Goal: Task Accomplishment & Management: Use online tool/utility

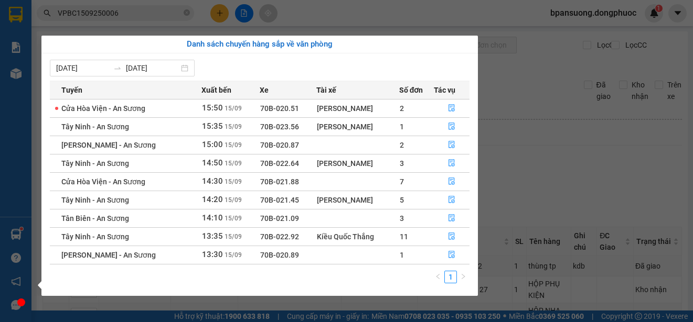
click at [544, 164] on section "Kết quả tìm kiếm ( 1 ) Bộ lọc Mã ĐH Trạng thái Món hàng Tổng cước Chưa cước Nhã…" at bounding box center [346, 161] width 693 height 322
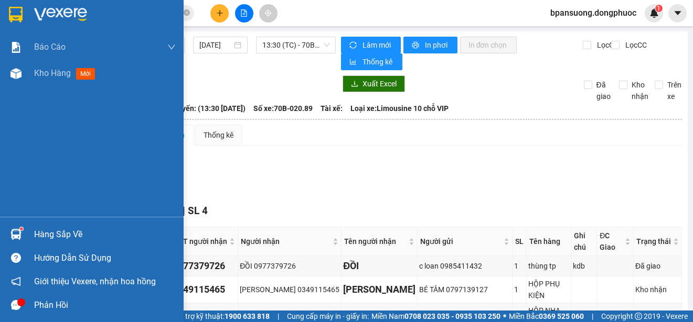
click at [31, 234] on div "Hàng sắp về" at bounding box center [92, 235] width 184 height 24
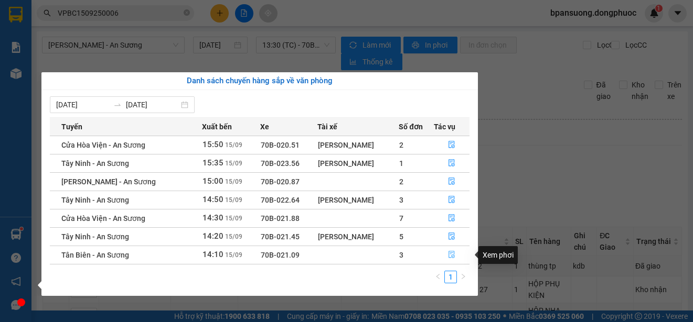
click at [447, 258] on button "button" at bounding box center [451, 255] width 35 height 17
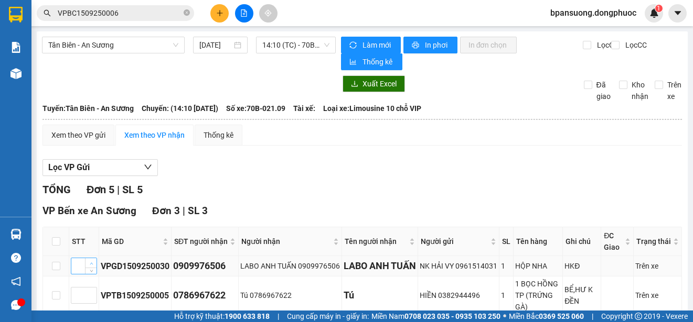
scroll to position [105, 0]
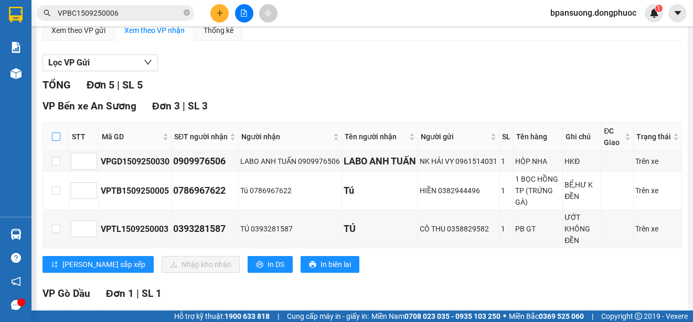
click at [52, 134] on input "checkbox" at bounding box center [56, 137] width 8 height 8
checkbox input "true"
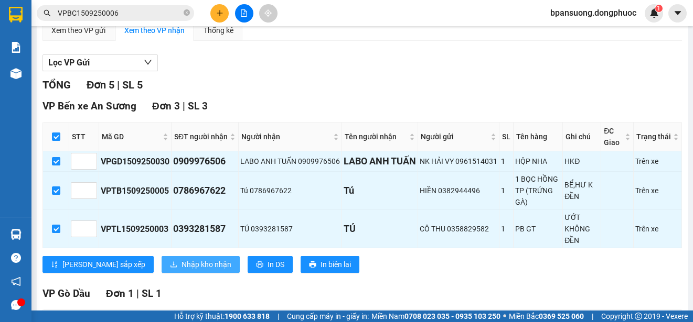
click at [181, 271] on span "Nhập kho nhận" at bounding box center [206, 265] width 50 height 12
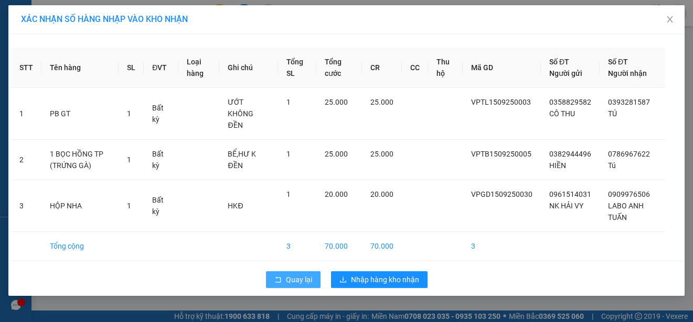
click at [294, 274] on span "Quay lại" at bounding box center [299, 280] width 26 height 12
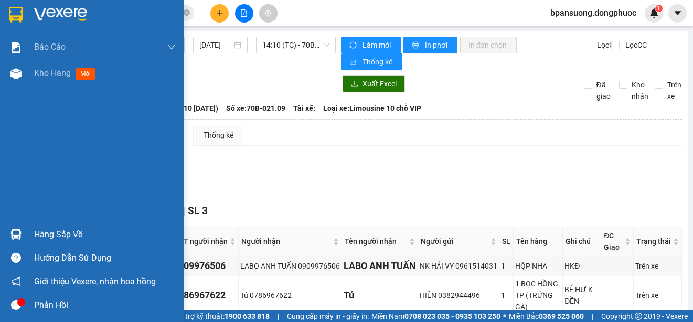
click at [17, 232] on img at bounding box center [15, 234] width 11 height 11
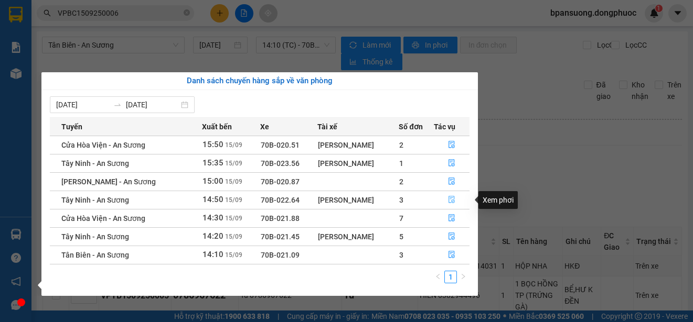
click at [453, 196] on button "button" at bounding box center [451, 200] width 35 height 17
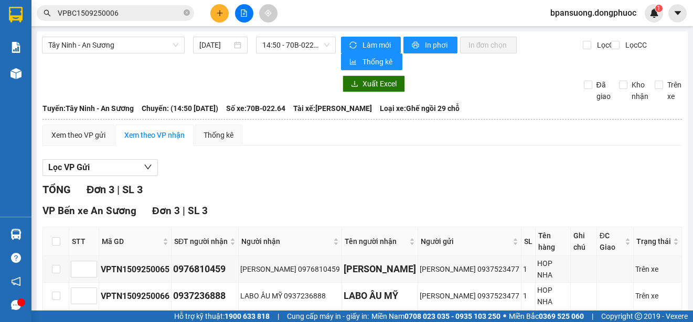
scroll to position [49, 0]
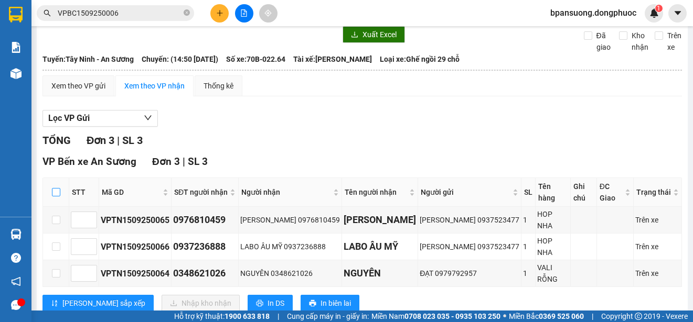
click at [58, 188] on input "checkbox" at bounding box center [56, 192] width 8 height 8
checkbox input "true"
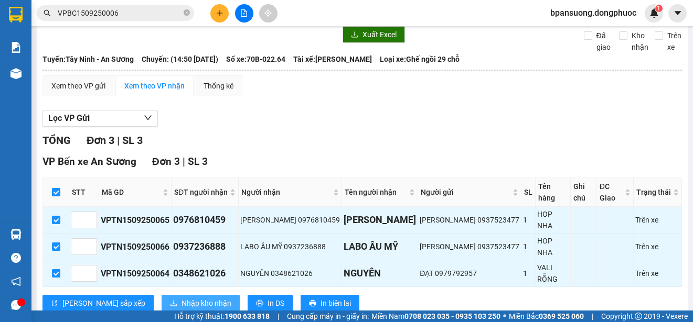
click at [181, 298] on span "Nhập kho nhận" at bounding box center [206, 304] width 50 height 12
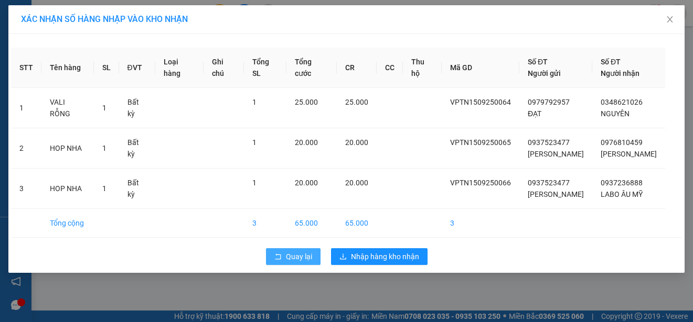
click at [288, 255] on span "Quay lại" at bounding box center [299, 257] width 26 height 12
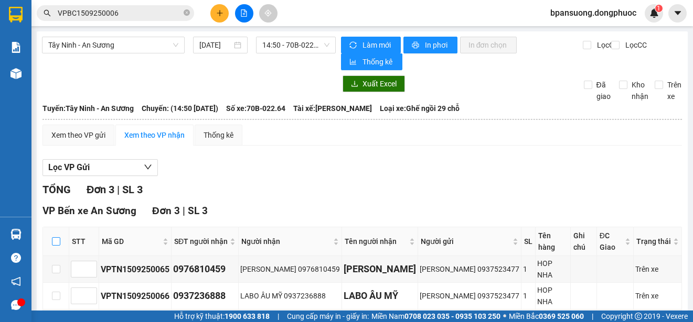
click at [57, 236] on label at bounding box center [56, 242] width 8 height 12
click at [57, 238] on input "checkbox" at bounding box center [56, 242] width 8 height 8
checkbox input "true"
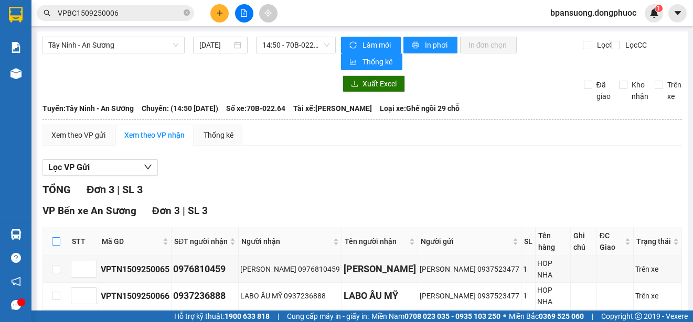
checkbox input "true"
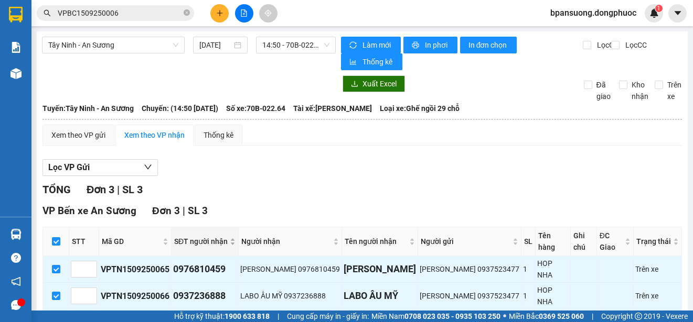
scroll to position [49, 0]
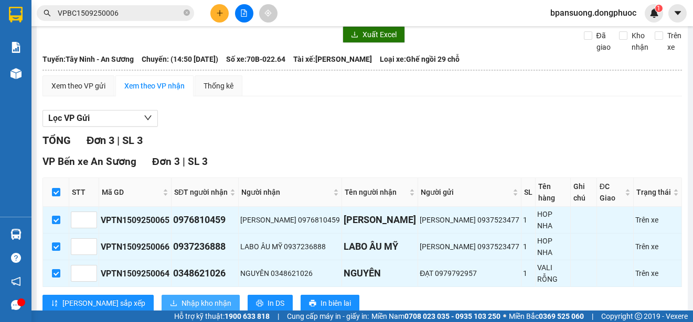
click at [162, 295] on button "Nhập kho nhận" at bounding box center [201, 303] width 78 height 17
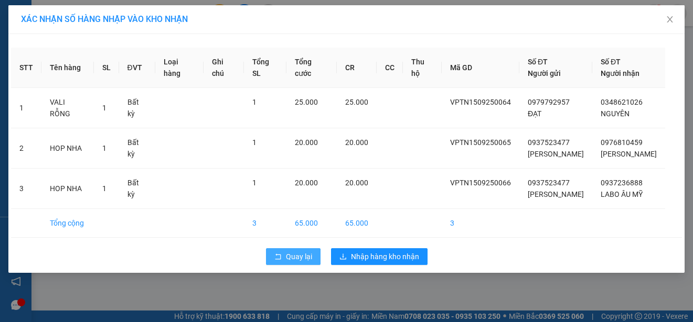
click at [304, 255] on span "Quay lại" at bounding box center [299, 257] width 26 height 12
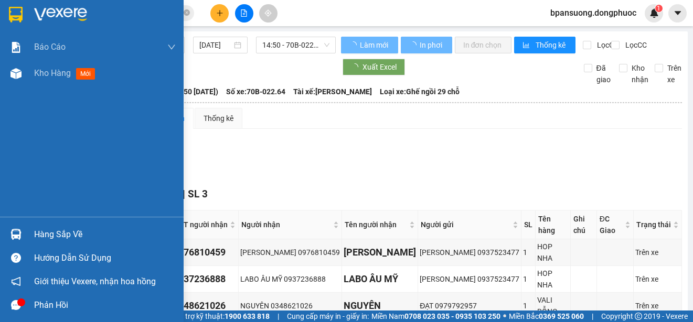
click at [14, 235] on img at bounding box center [15, 234] width 11 height 11
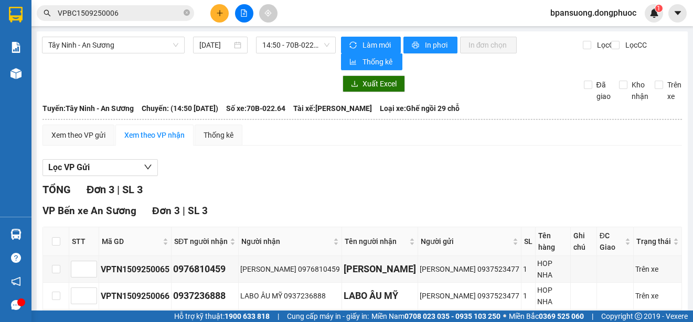
click at [552, 159] on section "Kết quả tìm kiếm ( 1 ) Bộ lọc Mã ĐH Trạng thái Món hàng Tổng cước Chưa cước Nhã…" at bounding box center [346, 161] width 693 height 322
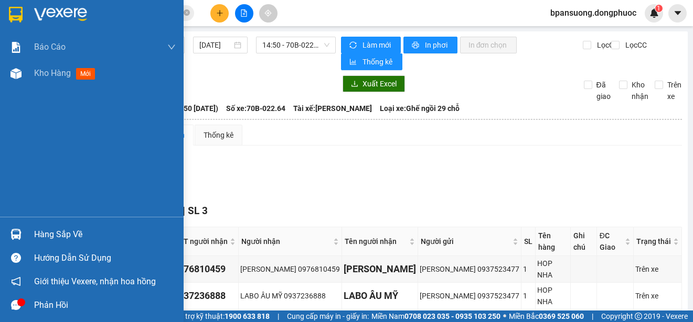
click at [33, 230] on div "Hàng sắp về" at bounding box center [92, 235] width 184 height 24
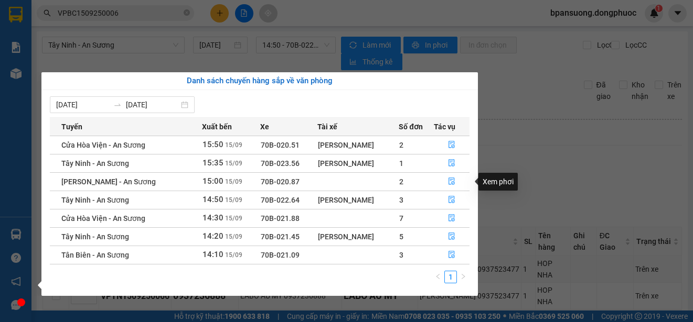
drag, startPoint x: 476, startPoint y: 174, endPoint x: 470, endPoint y: 175, distance: 6.4
click at [470, 175] on body "Kết quả tìm kiếm ( 1 ) Bộ lọc Mã ĐH Trạng thái Món hàng Tổng cước Chưa cước Nhã…" at bounding box center [346, 161] width 693 height 322
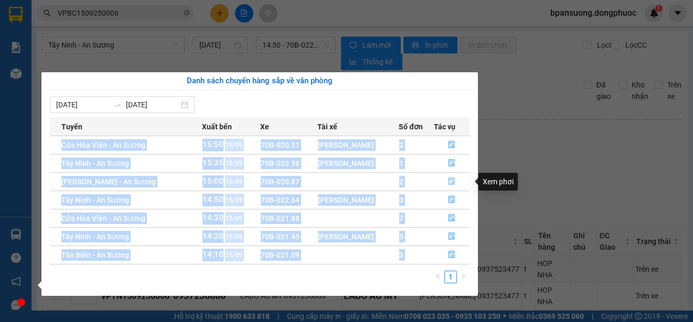
click at [454, 180] on icon "file-done" at bounding box center [451, 181] width 7 height 7
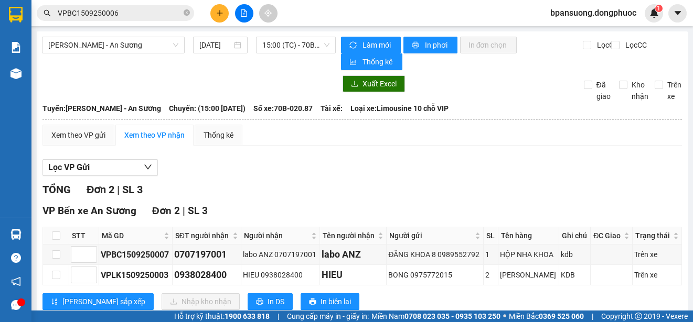
scroll to position [29, 0]
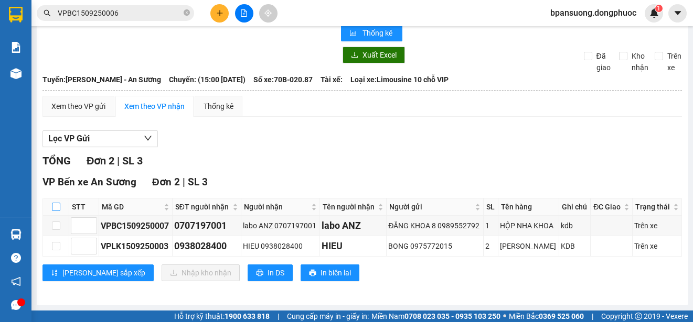
click at [52, 209] on input "checkbox" at bounding box center [56, 207] width 8 height 8
checkbox input "true"
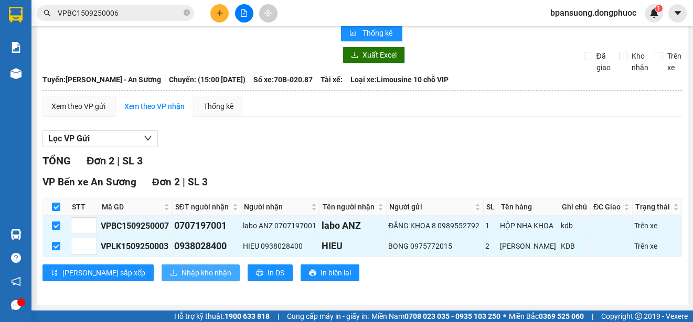
click at [181, 270] on span "Nhập kho nhận" at bounding box center [206, 273] width 50 height 12
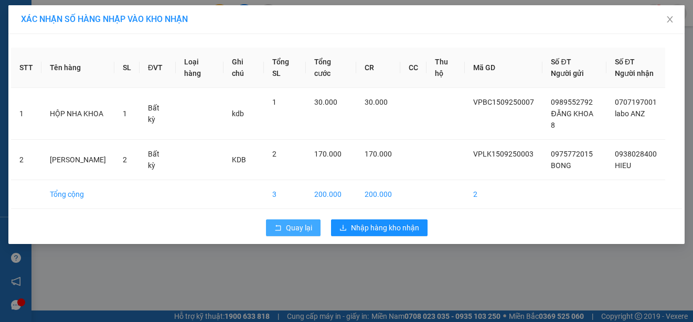
click at [280, 225] on icon "rollback" at bounding box center [278, 228] width 6 height 6
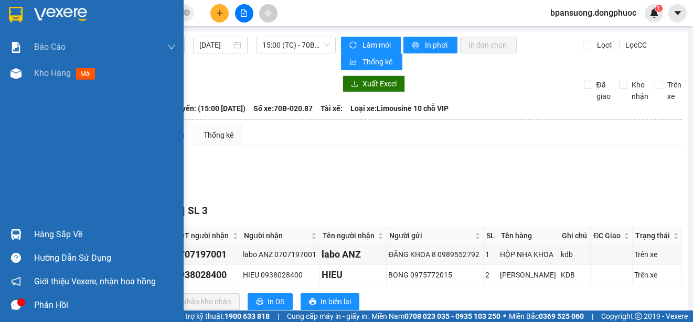
click at [33, 233] on div "Hàng sắp về" at bounding box center [92, 235] width 184 height 24
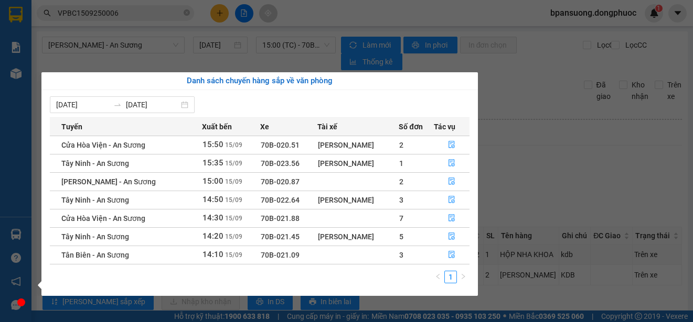
click at [539, 137] on section "Kết quả tìm kiếm ( 1 ) Bộ lọc Mã ĐH Trạng thái Món hàng Tổng cước Chưa cước Nhã…" at bounding box center [346, 161] width 693 height 322
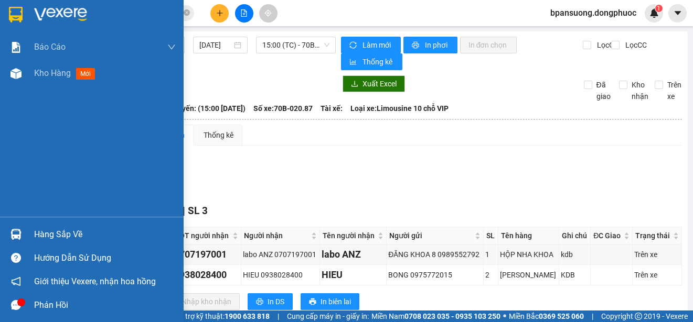
click at [10, 238] on img at bounding box center [15, 234] width 11 height 11
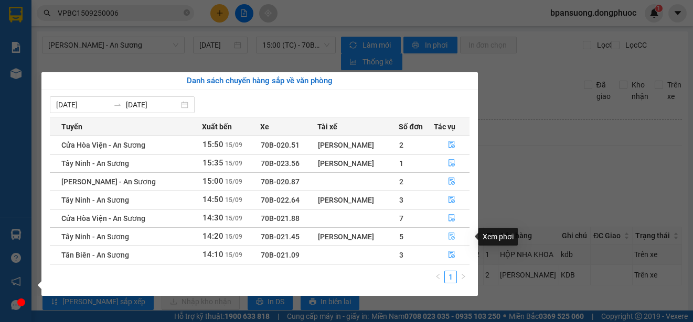
click at [451, 238] on icon "file-done" at bounding box center [451, 236] width 7 height 7
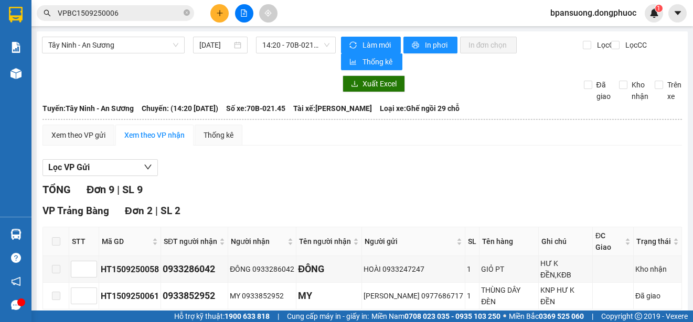
scroll to position [105, 0]
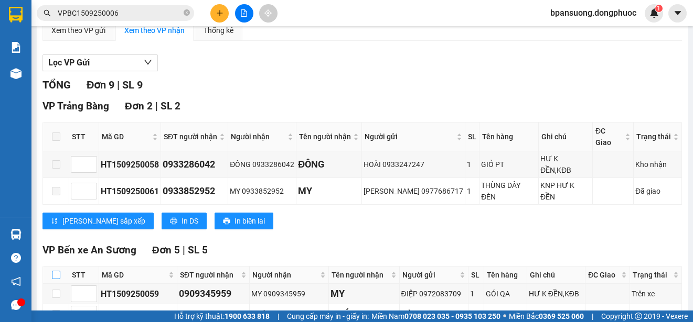
click at [57, 271] on input "checkbox" at bounding box center [56, 275] width 8 height 8
checkbox input "true"
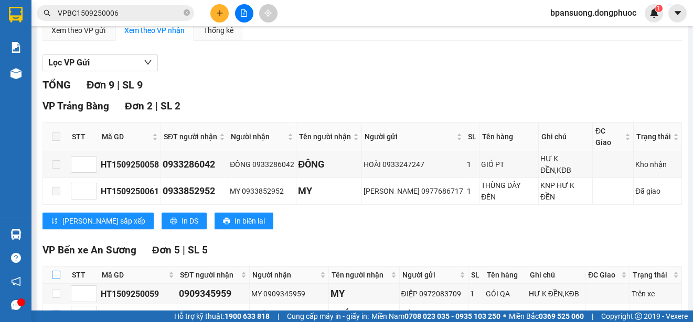
checkbox input "true"
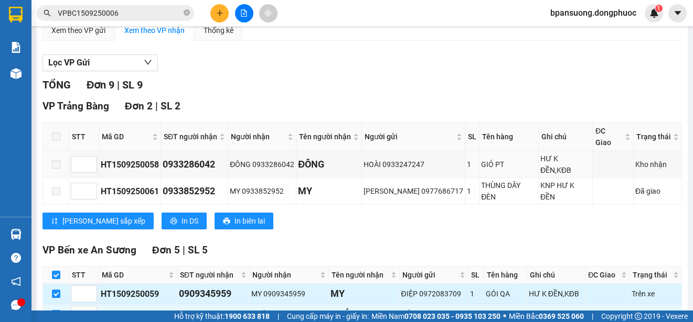
scroll to position [210, 0]
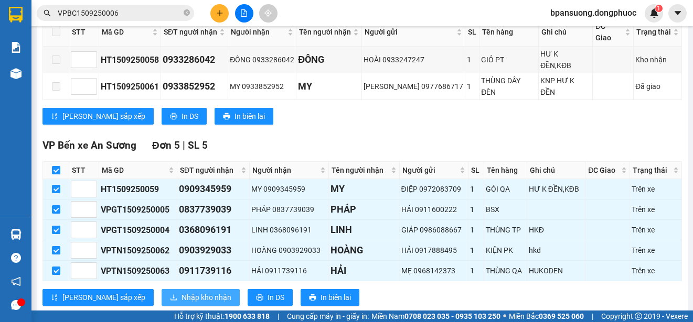
click at [181, 292] on span "Nhập kho nhận" at bounding box center [206, 298] width 50 height 12
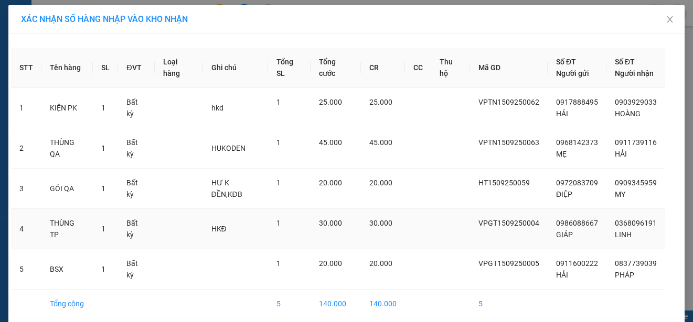
scroll to position [44, 0]
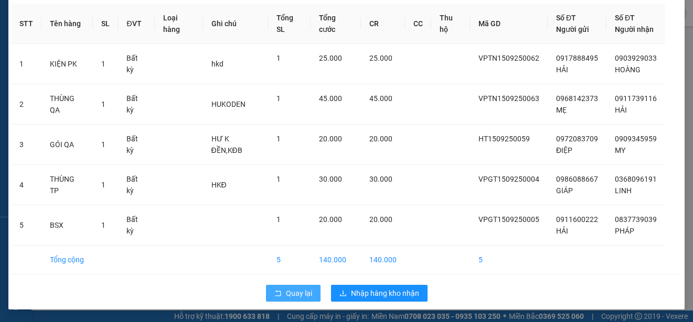
click at [277, 294] on button "Quay lại" at bounding box center [293, 293] width 55 height 17
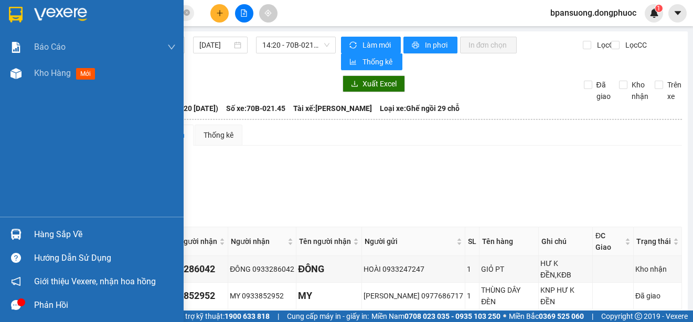
click at [8, 232] on div at bounding box center [16, 234] width 18 height 18
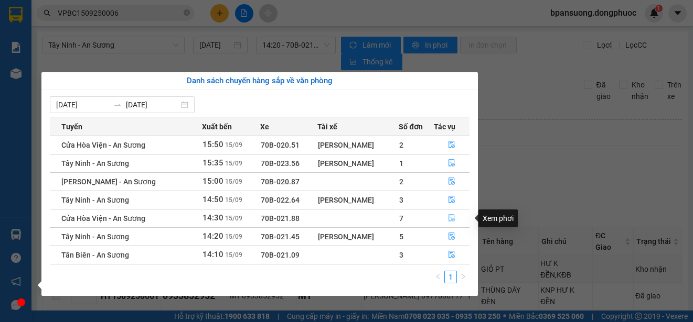
click at [449, 219] on icon "file-done" at bounding box center [451, 217] width 7 height 7
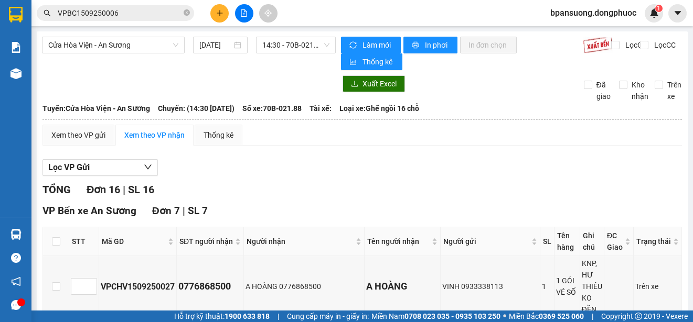
scroll to position [105, 0]
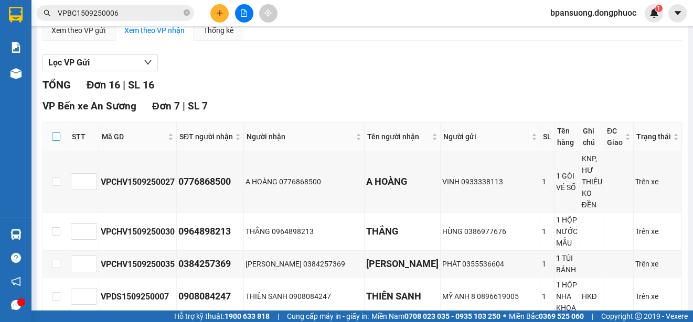
click at [59, 137] on input "checkbox" at bounding box center [56, 137] width 8 height 8
checkbox input "true"
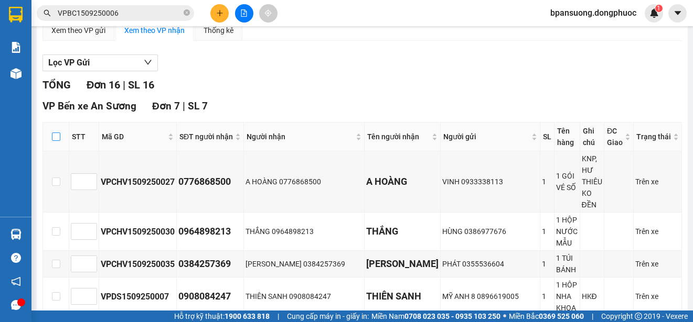
checkbox input "true"
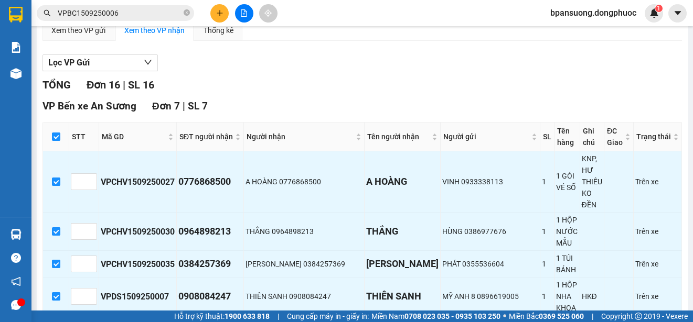
scroll to position [315, 0]
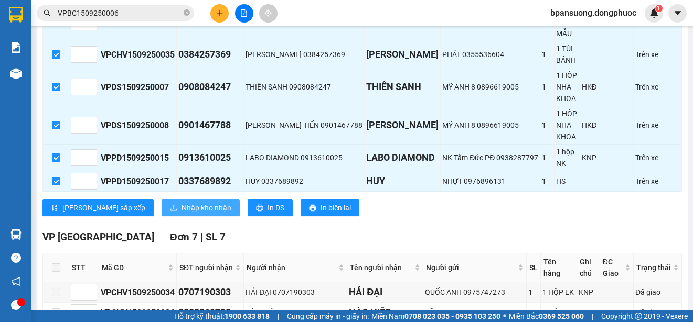
click at [181, 202] on span "Nhập kho nhận" at bounding box center [206, 208] width 50 height 12
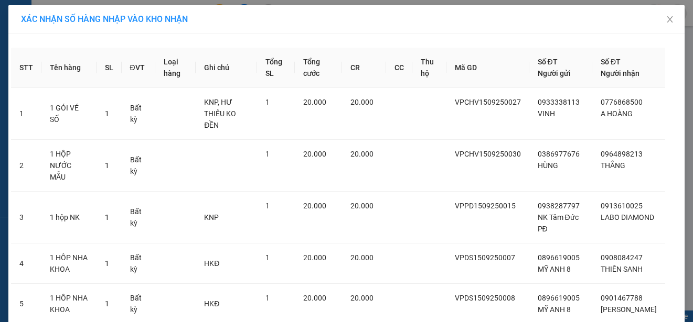
scroll to position [136, 0]
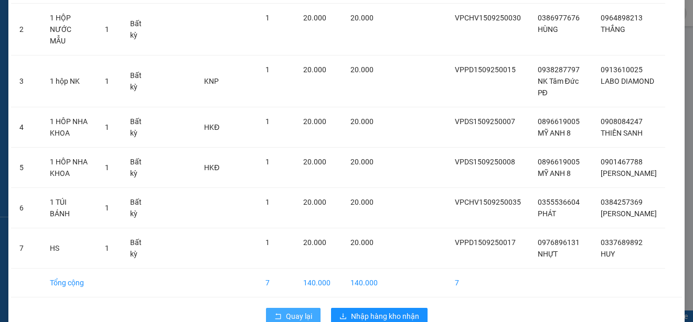
drag, startPoint x: 290, startPoint y: 293, endPoint x: 232, endPoint y: 1, distance: 297.4
click at [290, 311] on span "Quay lại" at bounding box center [299, 317] width 26 height 12
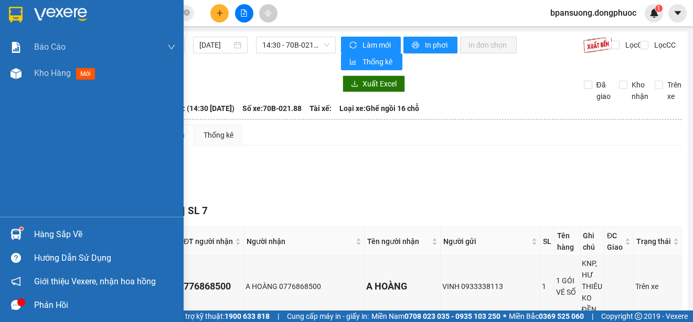
click at [37, 241] on div "Hàng sắp về" at bounding box center [105, 235] width 142 height 16
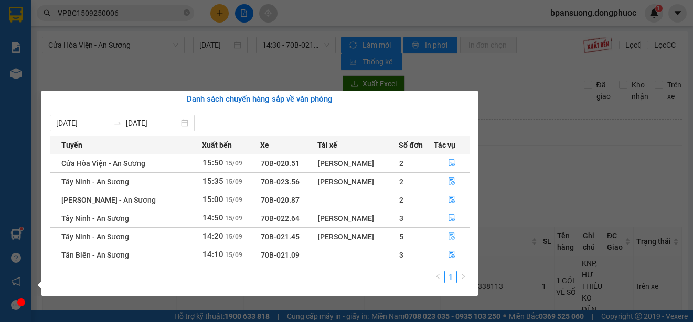
click at [457, 234] on button "button" at bounding box center [451, 237] width 35 height 17
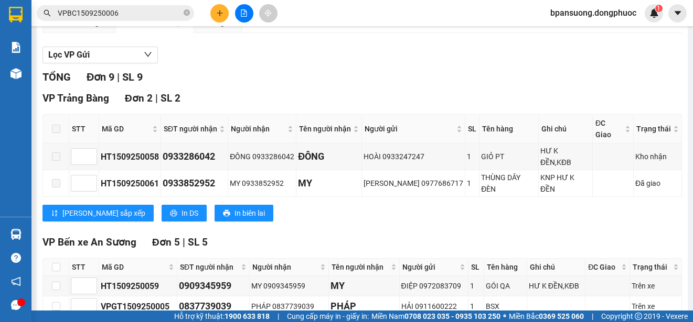
scroll to position [218, 0]
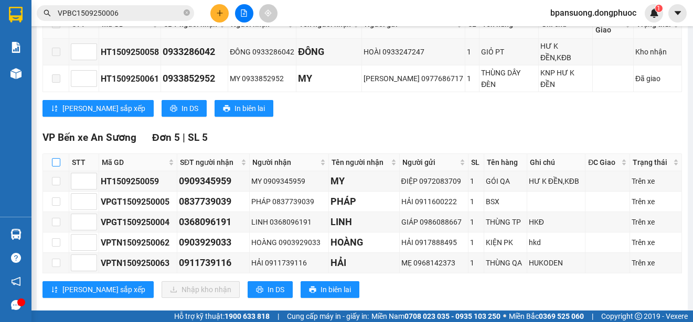
click at [52, 154] on th at bounding box center [56, 162] width 26 height 17
drag, startPoint x: 57, startPoint y: 141, endPoint x: 109, endPoint y: 214, distance: 89.6
click at [58, 158] on input "checkbox" at bounding box center [56, 162] width 8 height 8
checkbox input "true"
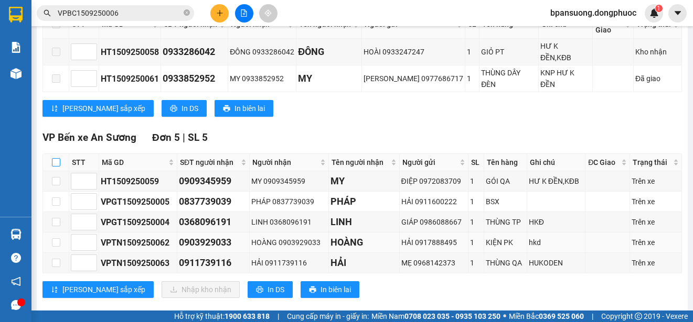
checkbox input "true"
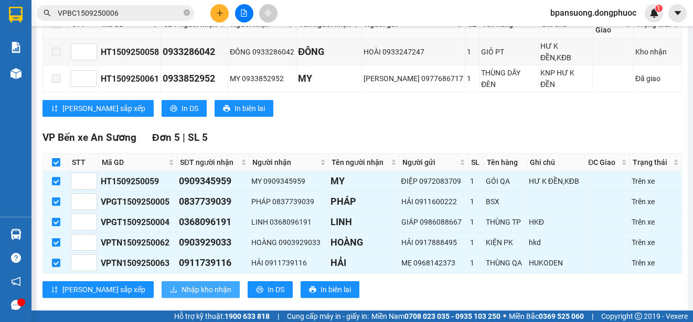
click at [181, 284] on span "Nhập kho nhận" at bounding box center [206, 290] width 50 height 12
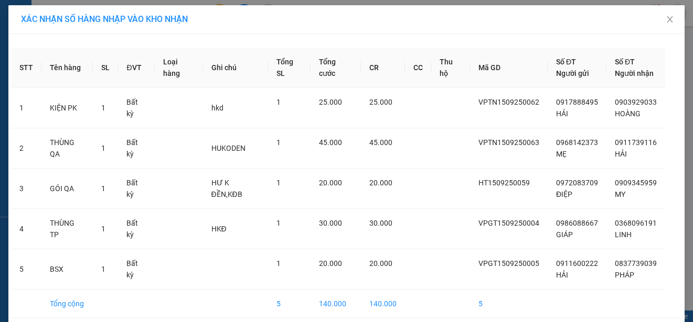
scroll to position [44, 0]
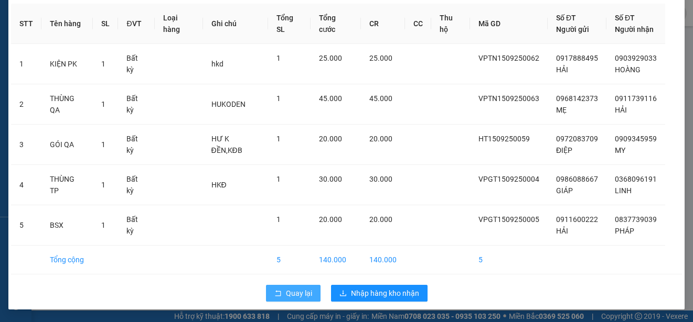
click at [297, 292] on span "Quay lại" at bounding box center [299, 294] width 26 height 12
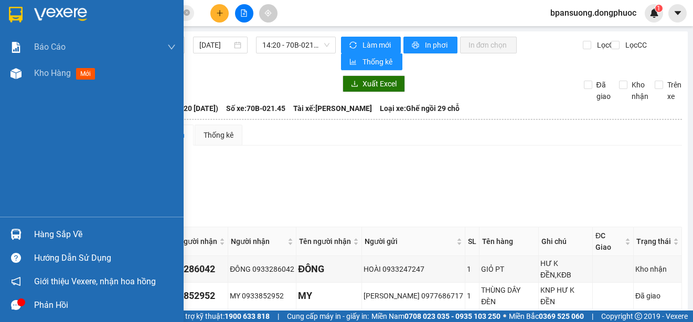
click at [20, 229] on img at bounding box center [15, 234] width 11 height 11
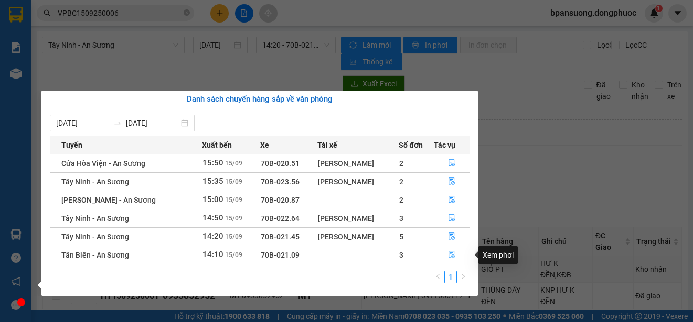
click at [448, 255] on icon "file-done" at bounding box center [451, 254] width 7 height 7
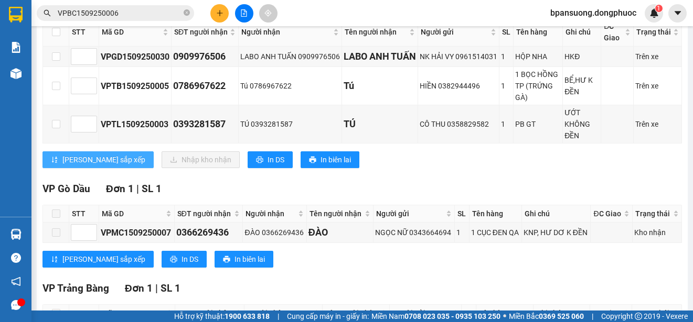
scroll to position [105, 0]
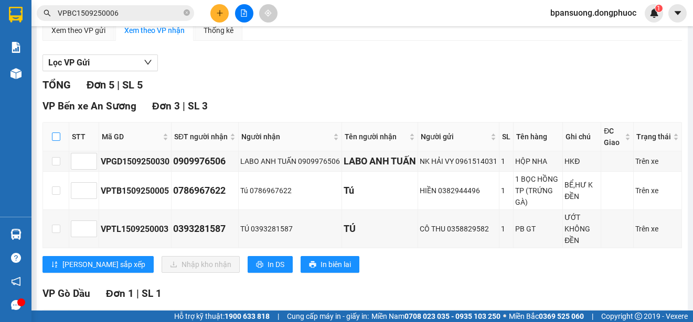
click at [56, 136] on input "checkbox" at bounding box center [56, 137] width 8 height 8
checkbox input "true"
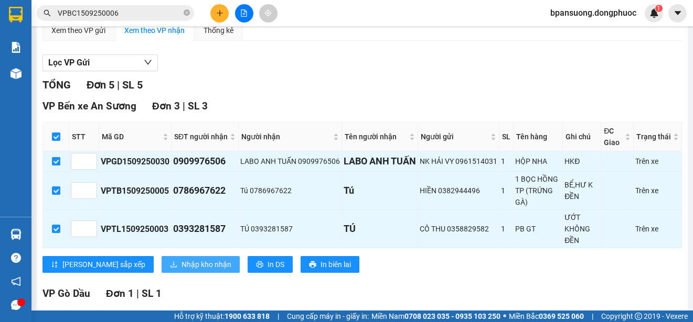
click at [181, 271] on span "Nhập kho nhận" at bounding box center [206, 265] width 50 height 12
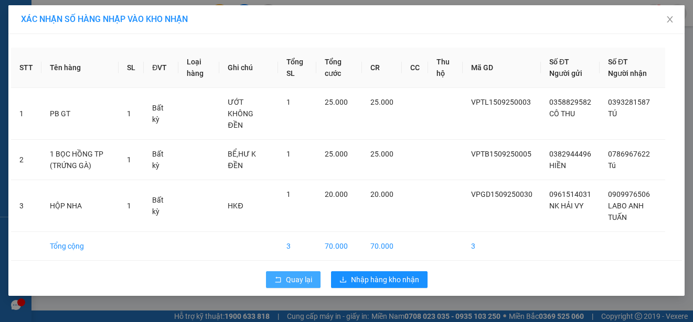
click at [308, 274] on span "Quay lại" at bounding box center [299, 280] width 26 height 12
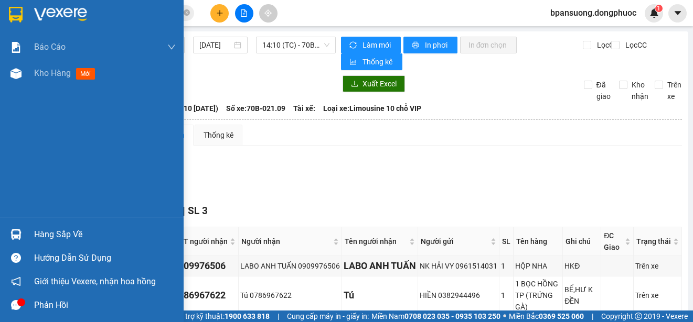
click at [7, 233] on div at bounding box center [16, 234] width 18 height 18
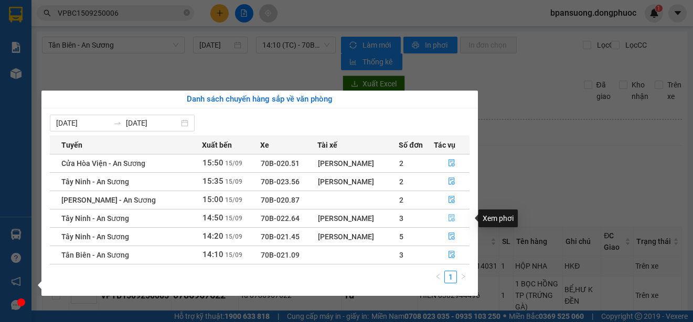
click at [451, 217] on icon "file-done" at bounding box center [451, 217] width 7 height 7
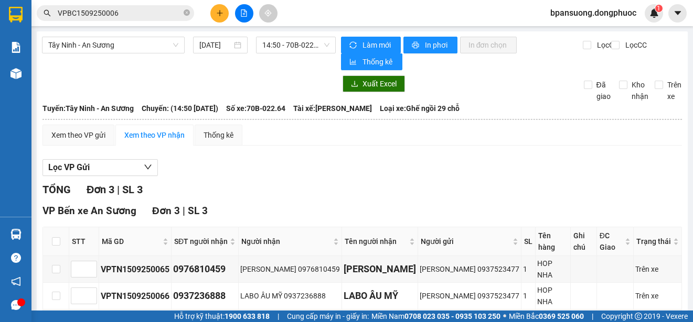
scroll to position [41, 0]
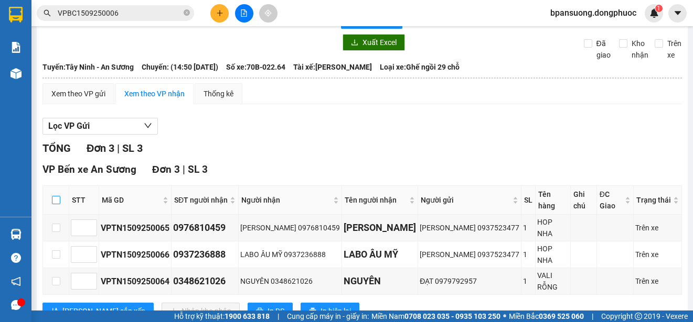
click at [52, 196] on input "checkbox" at bounding box center [56, 200] width 8 height 8
checkbox input "true"
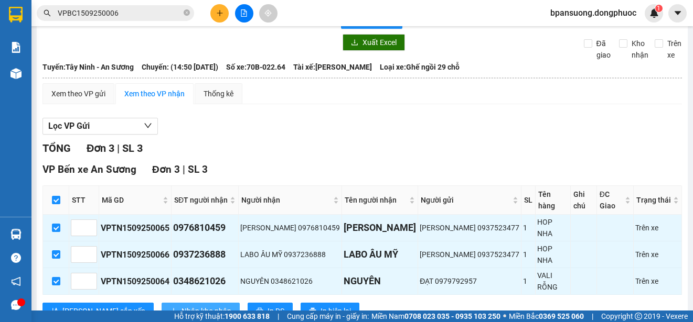
click at [181, 306] on span "Nhập kho nhận" at bounding box center [206, 312] width 50 height 12
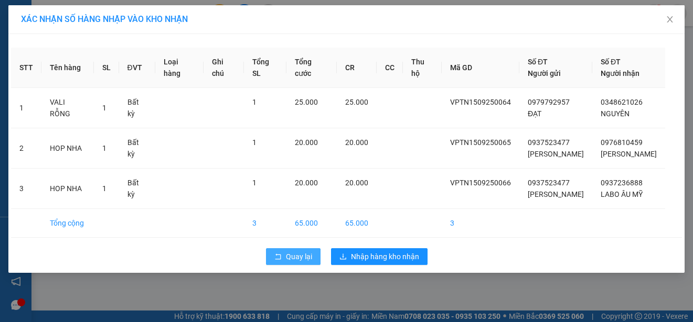
click at [302, 257] on span "Quay lại" at bounding box center [299, 257] width 26 height 12
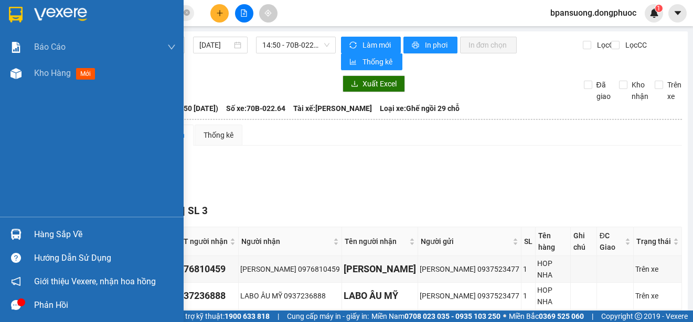
click at [25, 222] on div "Hàng sắp về Hướng dẫn sử dụng Giới thiệu Vexere, nhận hoa hồng Phản hồi" at bounding box center [92, 267] width 184 height 100
click at [27, 228] on div "Hàng sắp về" at bounding box center [92, 235] width 184 height 24
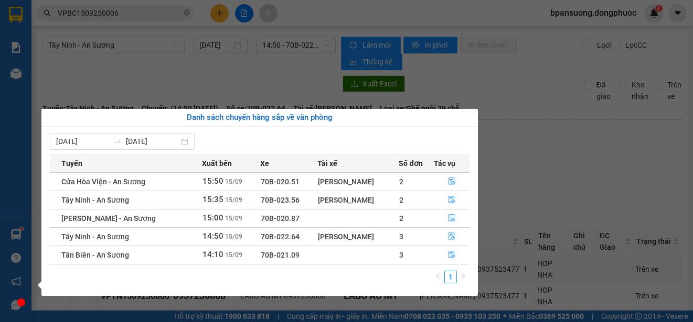
click at [138, 4] on section "Kết quả tìm kiếm ( 1 ) Bộ lọc Mã ĐH Trạng thái Món hàng Tổng cước Chưa cước Nhã…" at bounding box center [346, 161] width 693 height 322
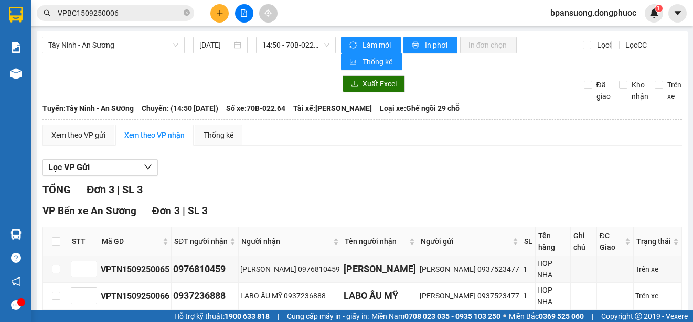
click at [138, 4] on div "Kết quả tìm kiếm ( 1 ) Bộ lọc Mã ĐH Trạng thái Món hàng Tổng cước Chưa cước Nhã…" at bounding box center [102, 13] width 204 height 18
click at [138, 7] on span "VPBC1509250006" at bounding box center [115, 13] width 157 height 16
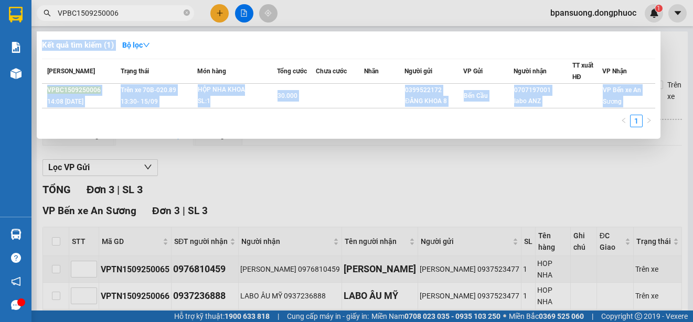
drag, startPoint x: 146, startPoint y: 26, endPoint x: 146, endPoint y: 18, distance: 7.9
click at [146, 18] on span "VPBC1509250006" at bounding box center [115, 13] width 157 height 16
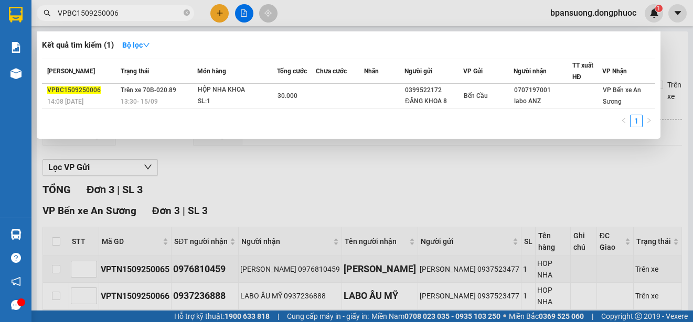
click at [146, 18] on input "VPBC1509250006" at bounding box center [120, 13] width 124 height 12
click at [149, 23] on div at bounding box center [346, 161] width 693 height 322
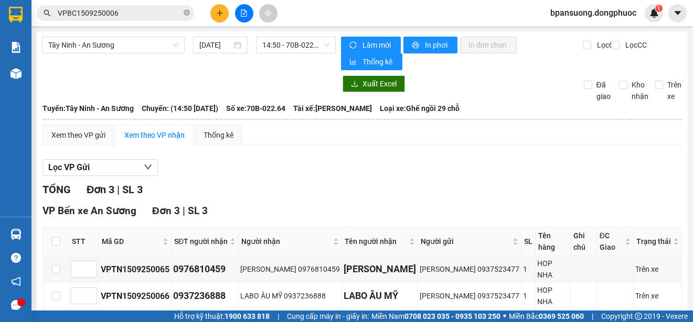
click at [148, 17] on input "VPBC1509250006" at bounding box center [120, 13] width 124 height 12
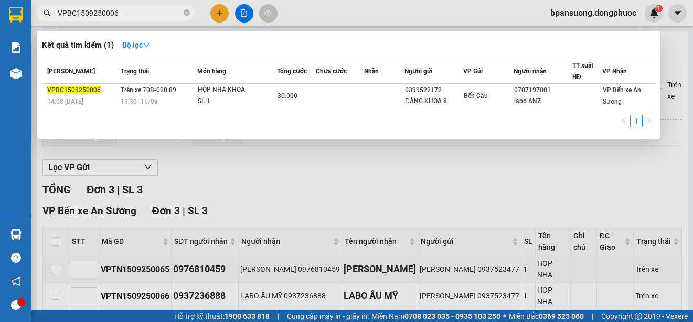
click at [148, 17] on input "VPBC1509250006" at bounding box center [120, 13] width 124 height 12
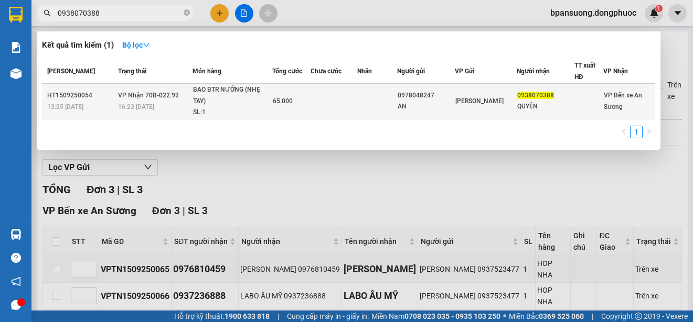
type input "0938070388"
click at [198, 104] on div "BAO BTR NƯỚNG (NHẸ TAY)" at bounding box center [232, 95] width 79 height 23
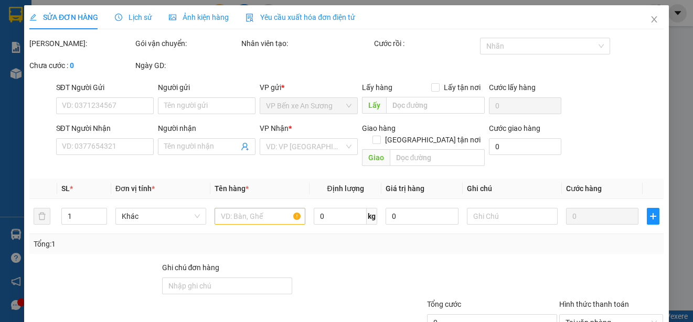
type input "0978048247"
type input "AN"
type input "0938070388"
type input "QUYÊN"
type input "65.000"
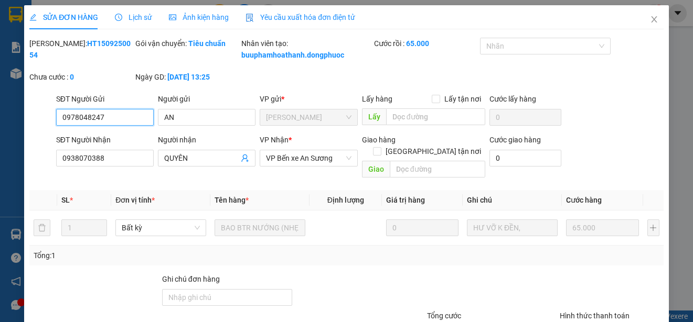
scroll to position [91, 0]
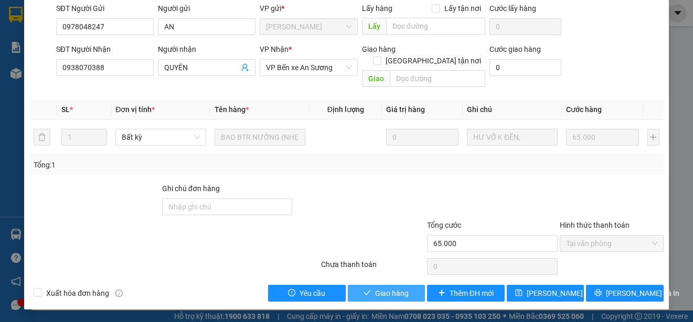
drag, startPoint x: 375, startPoint y: 295, endPoint x: 347, endPoint y: 261, distance: 44.2
click at [375, 292] on span "Giao hàng" at bounding box center [392, 294] width 34 height 12
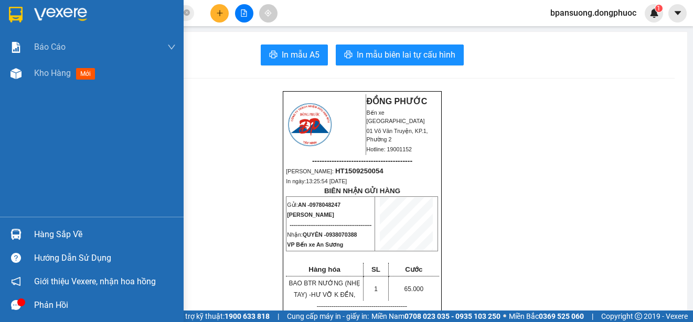
click at [16, 229] on div at bounding box center [16, 234] width 18 height 18
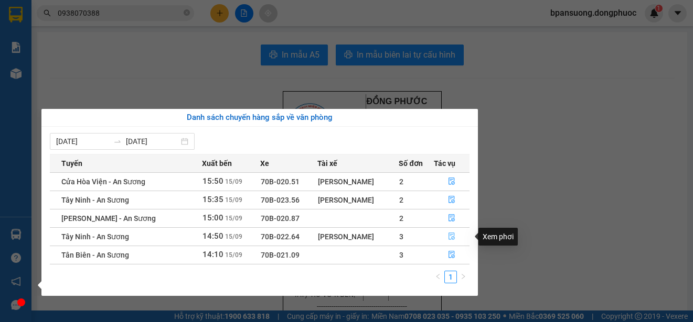
click at [451, 238] on icon "file-done" at bounding box center [451, 236] width 7 height 7
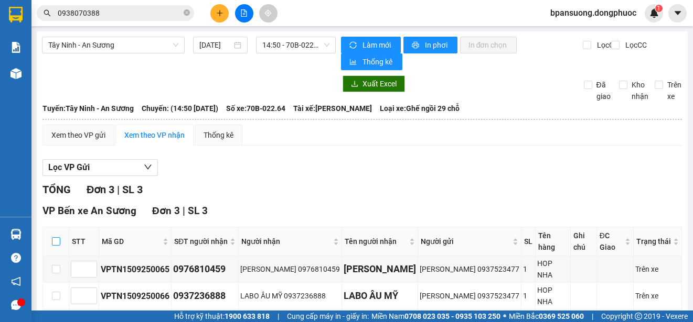
click at [58, 236] on label at bounding box center [56, 242] width 8 height 12
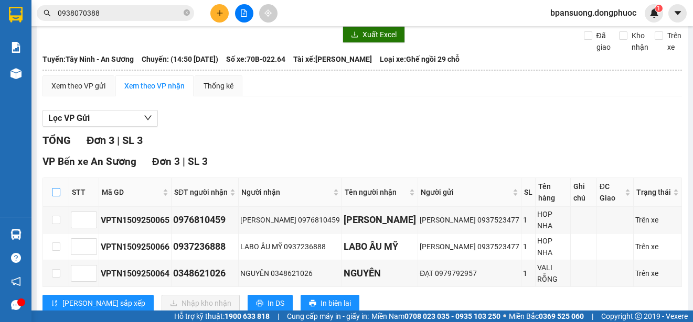
click at [54, 188] on input "checkbox" at bounding box center [56, 192] width 8 height 8
checkbox input "true"
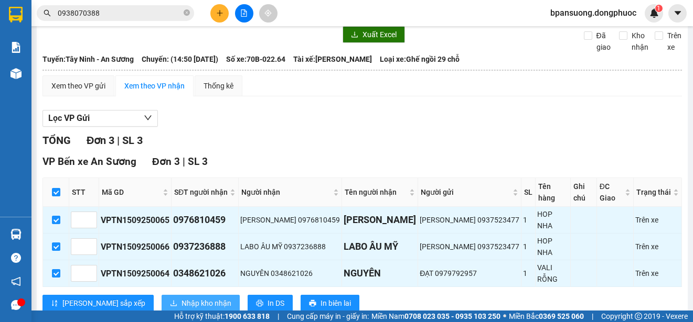
click at [181, 298] on span "Nhập kho nhận" at bounding box center [206, 304] width 50 height 12
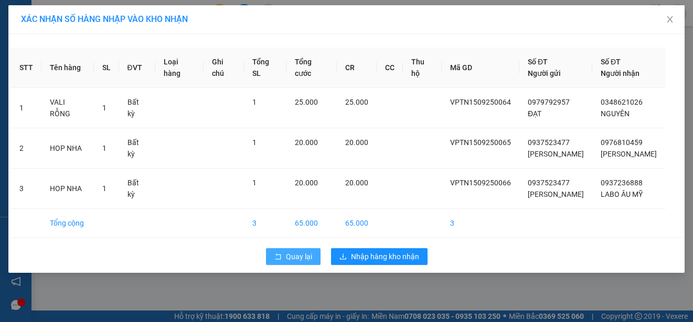
click at [290, 257] on span "Quay lại" at bounding box center [299, 257] width 26 height 12
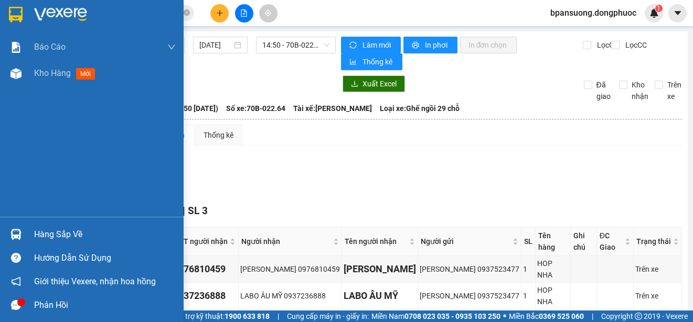
click at [24, 232] on div at bounding box center [16, 234] width 18 height 18
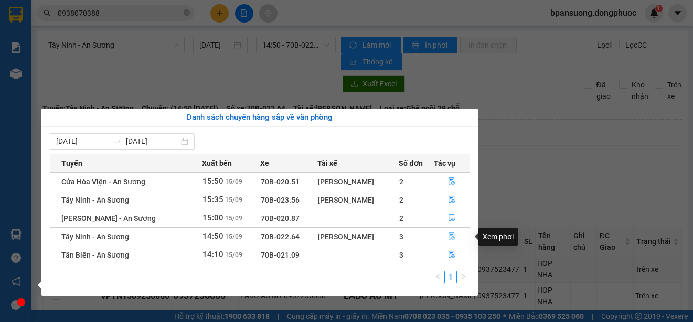
click at [449, 232] on button "button" at bounding box center [451, 237] width 35 height 17
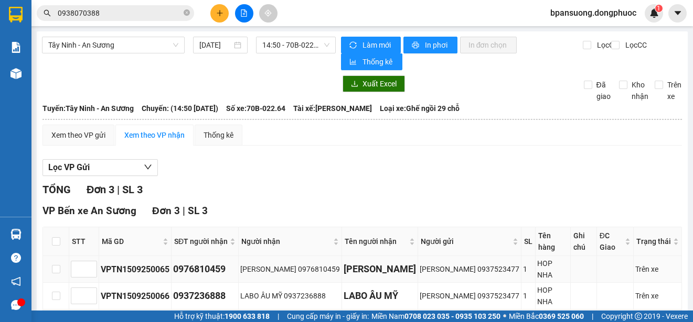
scroll to position [49, 0]
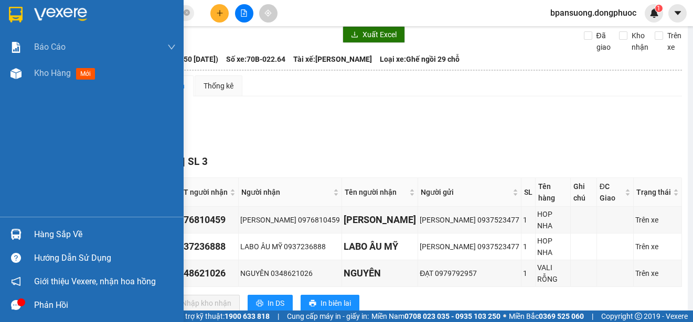
click at [4, 234] on div "Hàng sắp về" at bounding box center [92, 235] width 184 height 24
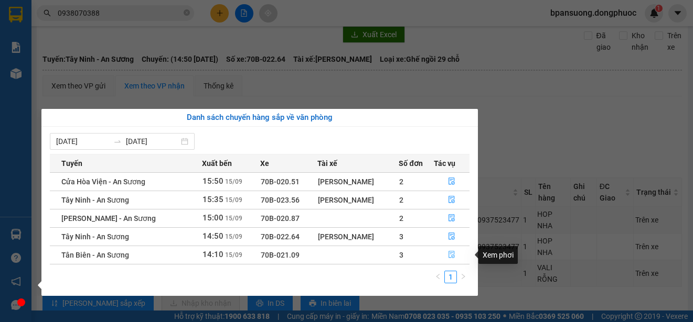
click at [448, 253] on icon "file-done" at bounding box center [451, 254] width 7 height 7
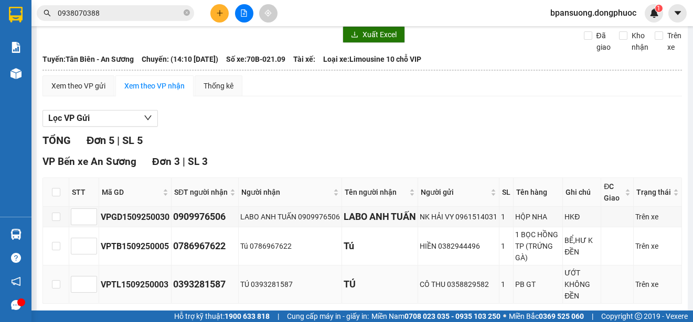
scroll to position [154, 0]
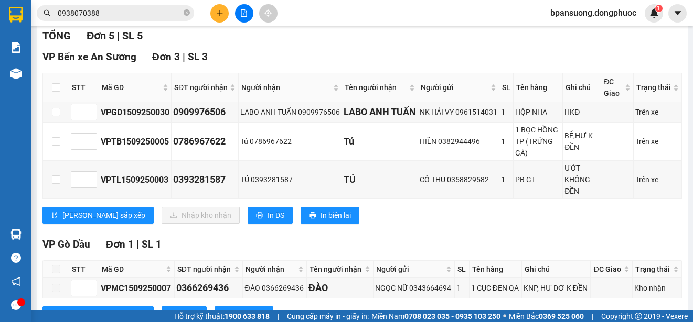
click at [56, 94] on th at bounding box center [56, 87] width 26 height 29
click at [55, 90] on input "checkbox" at bounding box center [56, 87] width 8 height 8
checkbox input "true"
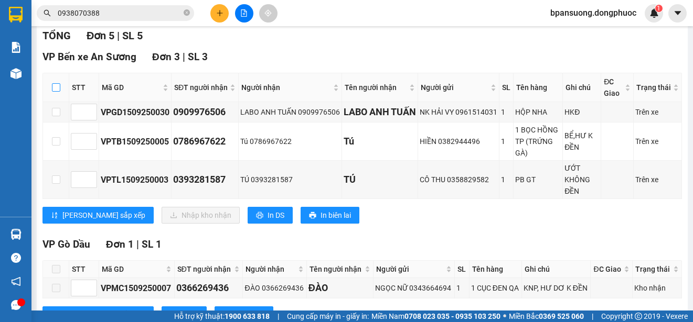
checkbox input "true"
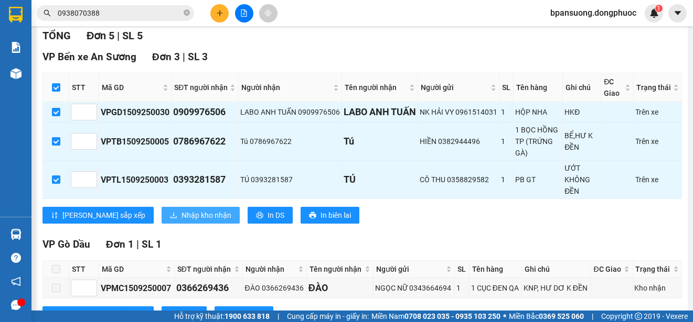
click at [162, 221] on button "Nhập kho nhận" at bounding box center [201, 215] width 78 height 17
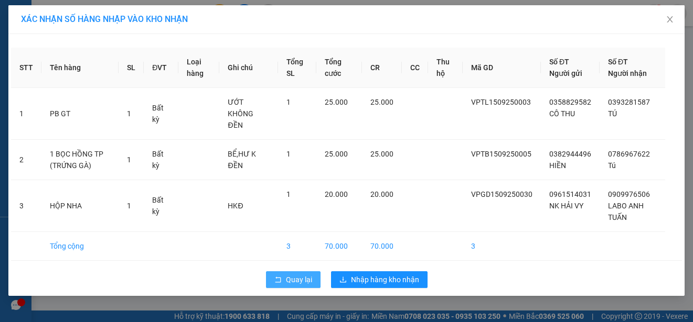
click at [298, 272] on button "Quay lại" at bounding box center [293, 280] width 55 height 17
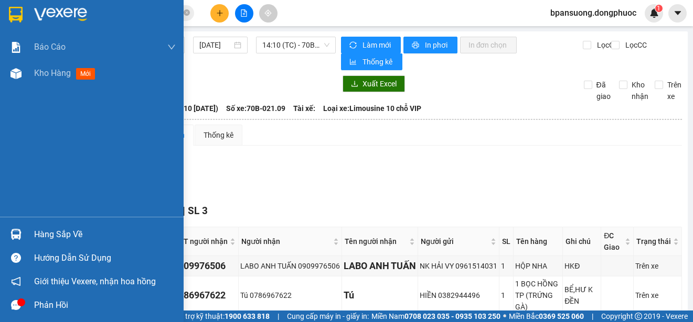
click at [17, 235] on img at bounding box center [15, 234] width 11 height 11
